Goal: Navigation & Orientation: Find specific page/section

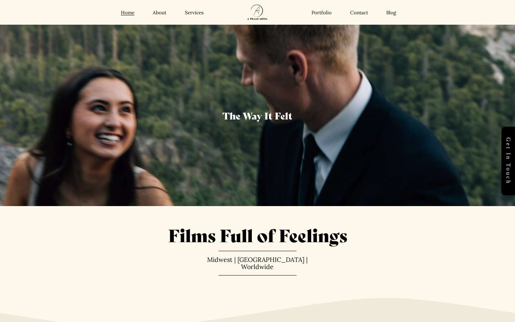
click at [330, 13] on link "Portfolio" at bounding box center [322, 12] width 20 height 6
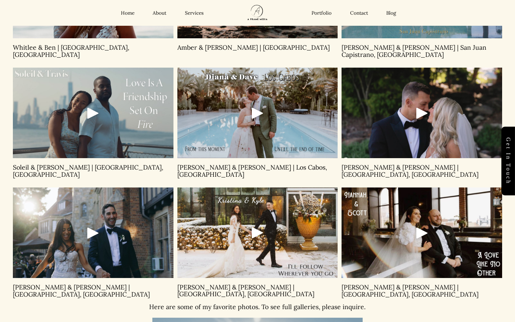
scroll to position [440, 0]
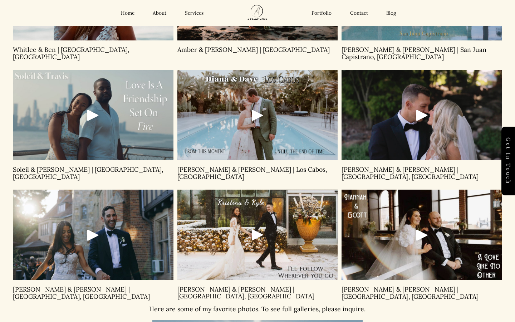
click at [420, 108] on div "Play" at bounding box center [422, 115] width 17 height 17
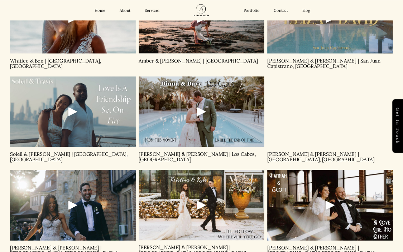
scroll to position [467, 0]
